Goal: Obtain resource: Obtain resource

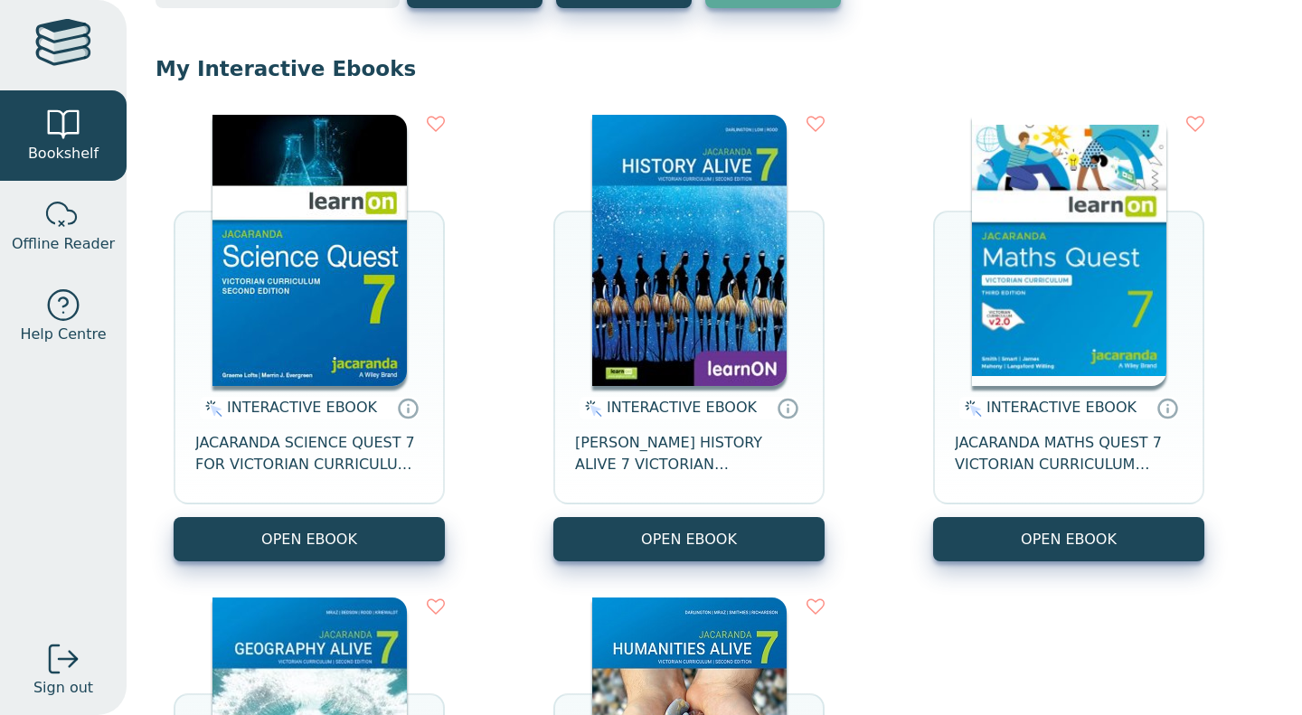
scroll to position [134, 0]
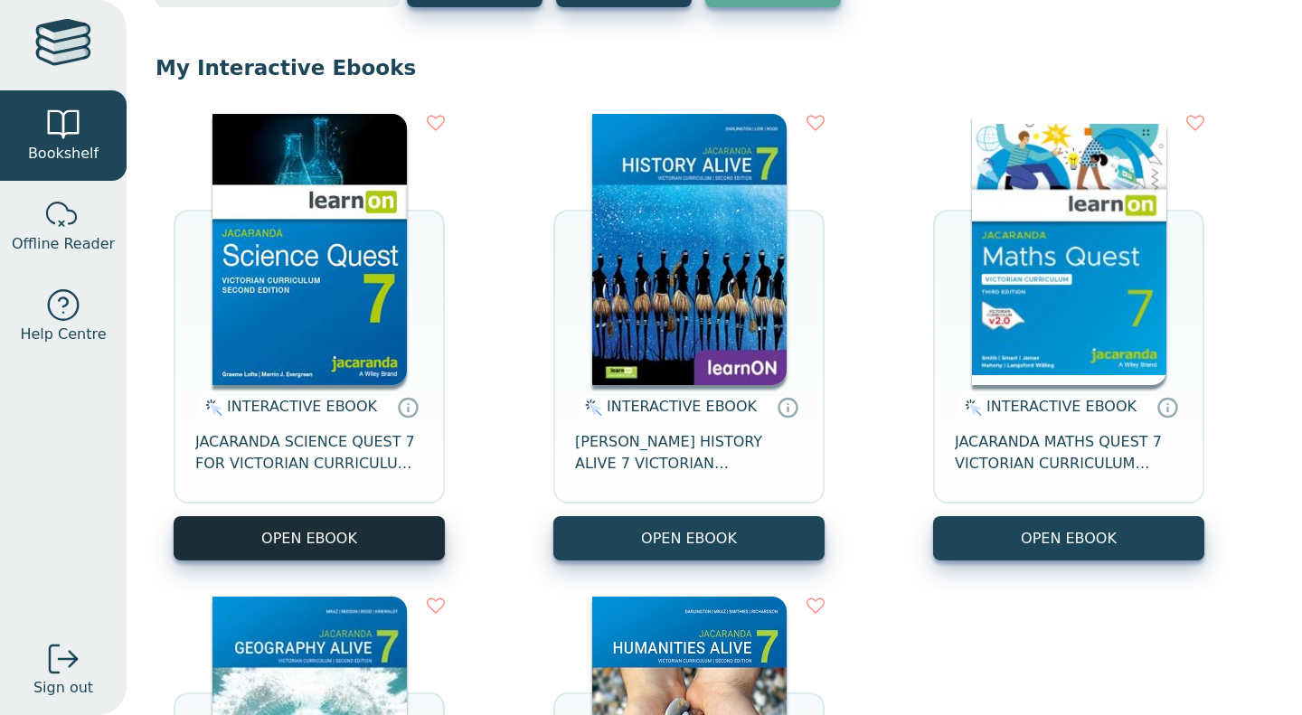
click at [408, 543] on button "OPEN EBOOK" at bounding box center [309, 538] width 271 height 44
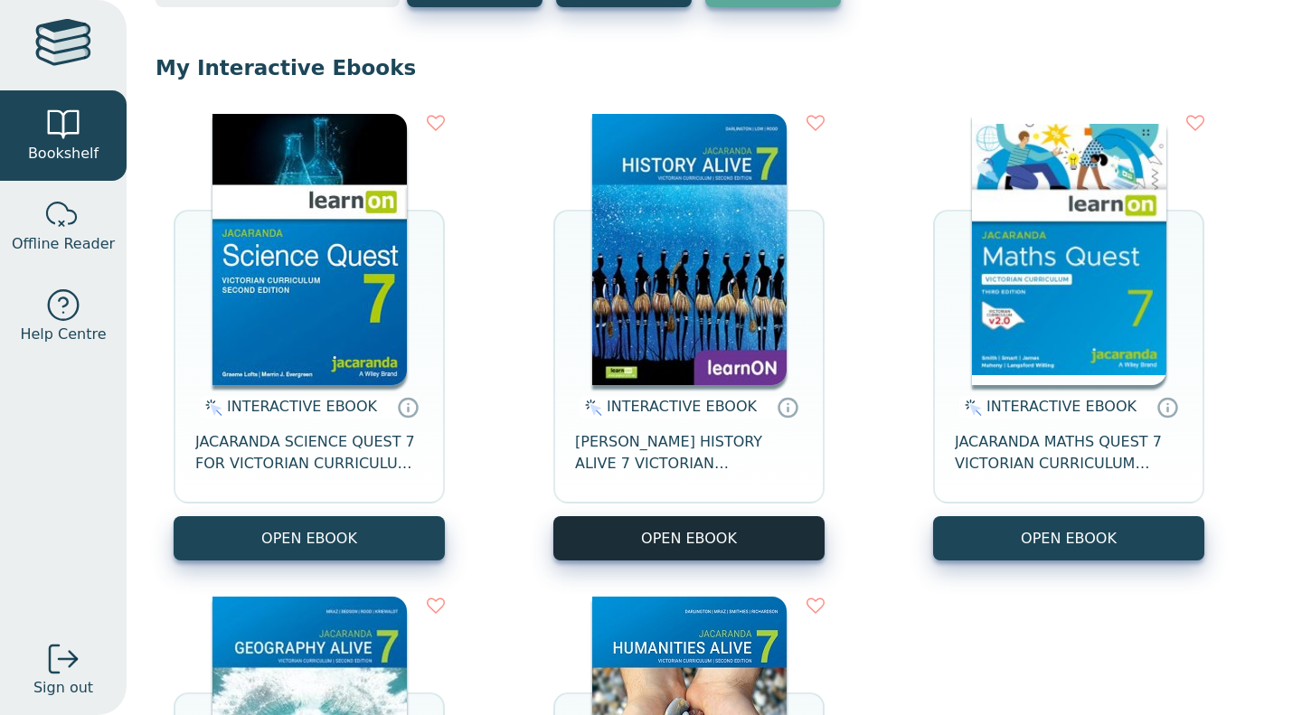
click at [759, 536] on button "OPEN EBOOK" at bounding box center [688, 538] width 271 height 44
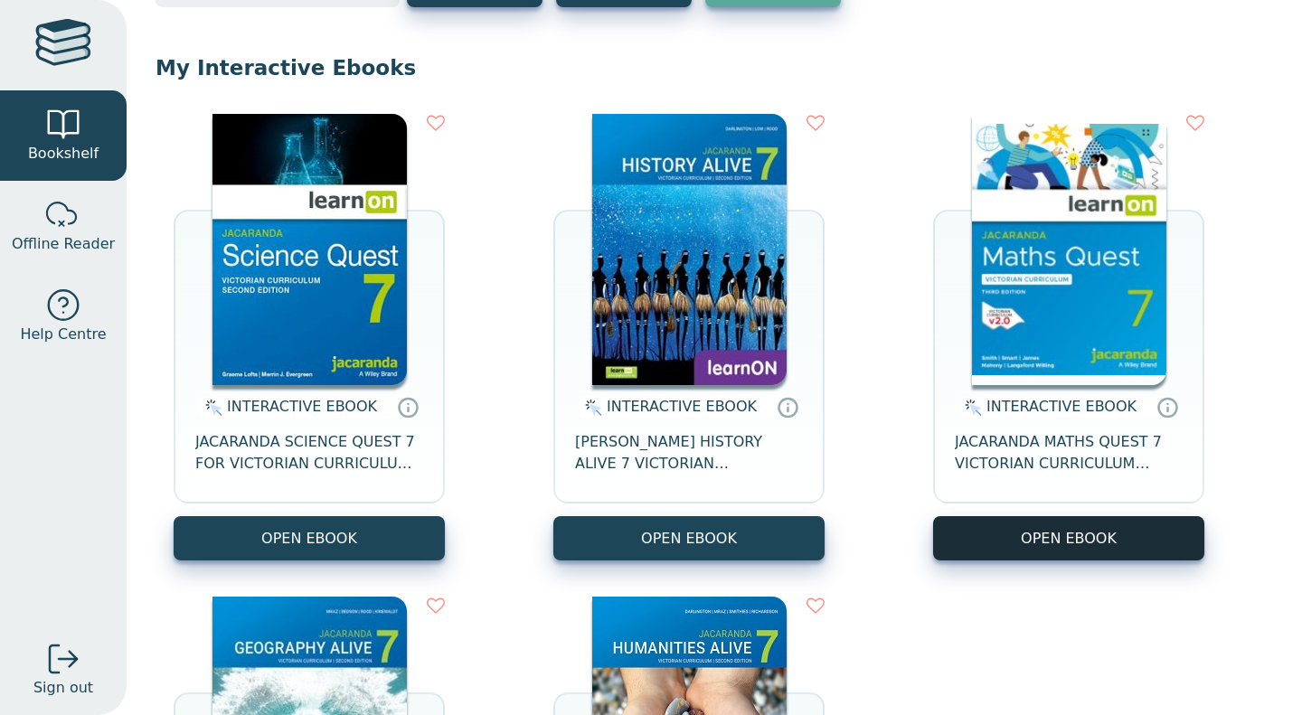
click at [1090, 546] on button "OPEN EBOOK" at bounding box center [1068, 538] width 271 height 44
